Goal: Task Accomplishment & Management: Use online tool/utility

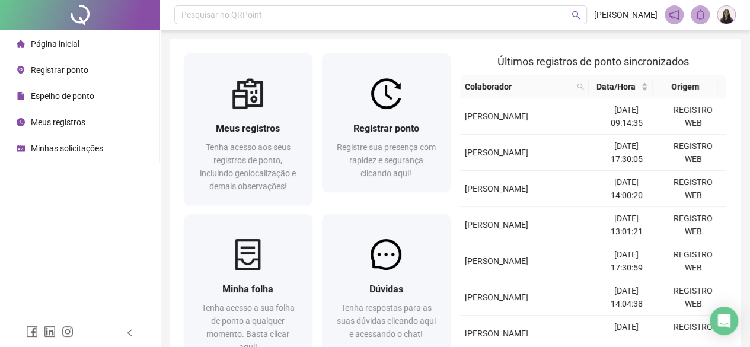
click at [78, 70] on span "Registrar ponto" at bounding box center [59, 69] width 57 height 9
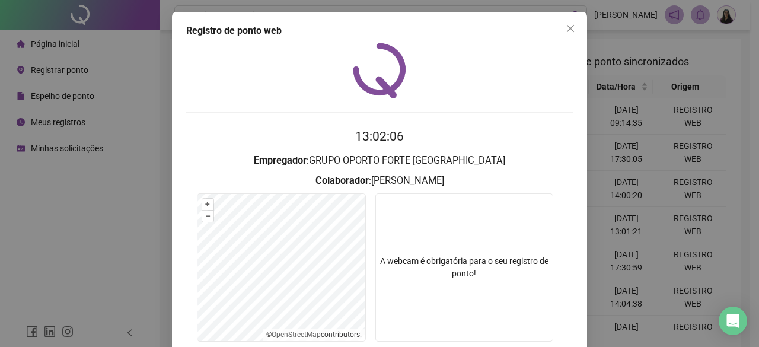
scroll to position [89, 0]
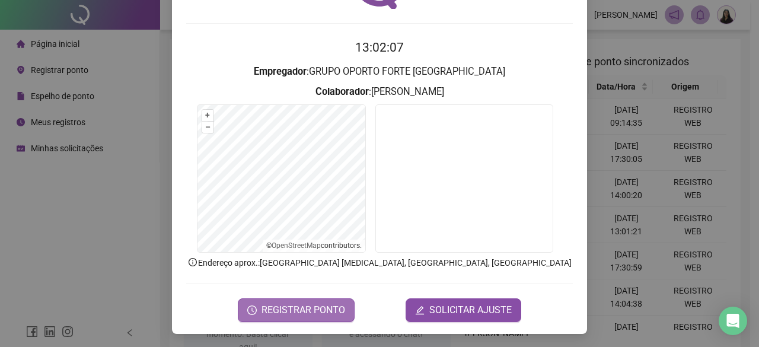
click at [322, 303] on span "REGISTRAR PONTO" at bounding box center [303, 310] width 84 height 14
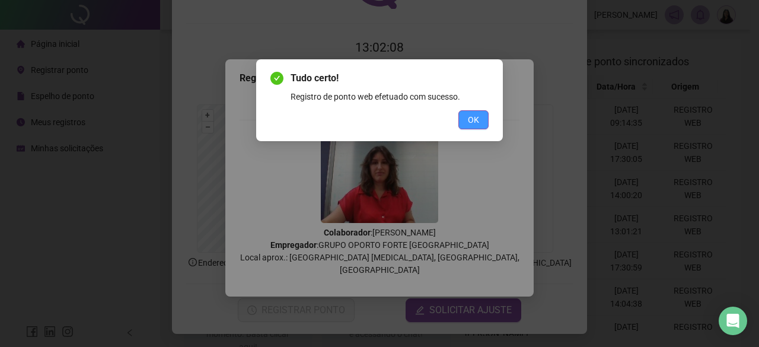
click at [482, 118] on button "OK" at bounding box center [473, 119] width 30 height 19
